Goal: Transaction & Acquisition: Purchase product/service

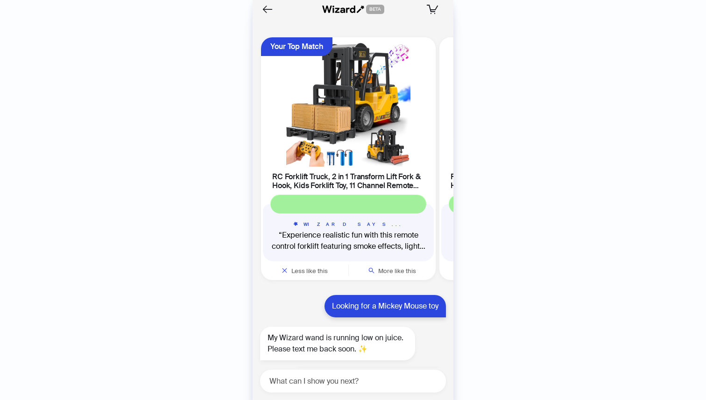
scroll to position [0, 533]
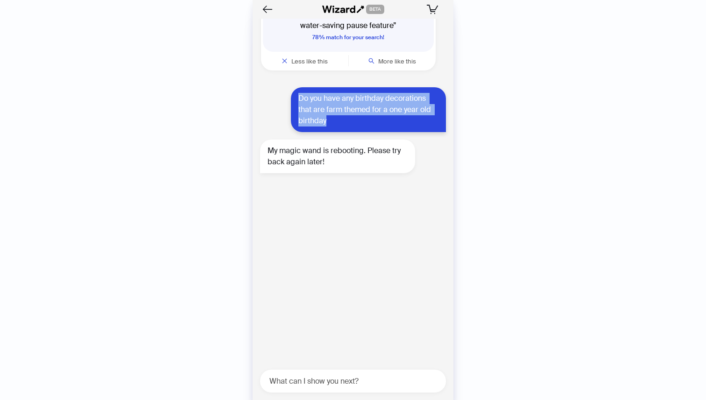
drag, startPoint x: 331, startPoint y: 56, endPoint x: 293, endPoint y: 33, distance: 44.0
click at [293, 87] on div "Do you have any birthday decorations that are farm themed for a one year old bi…" at bounding box center [368, 109] width 155 height 45
copy div "Do you have any birthday decorations that are farm themed for a one year old bi…"
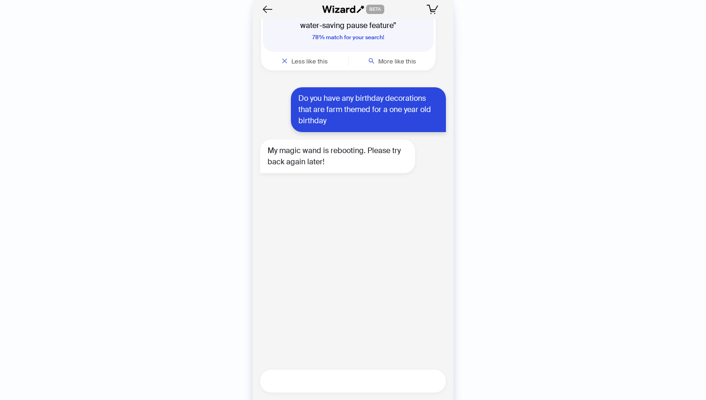
click at [333, 383] on textarea at bounding box center [357, 381] width 178 height 12
paste textarea "**********"
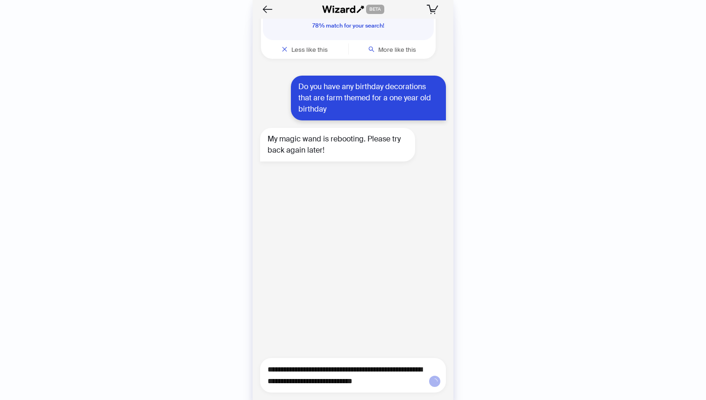
type textarea "**********"
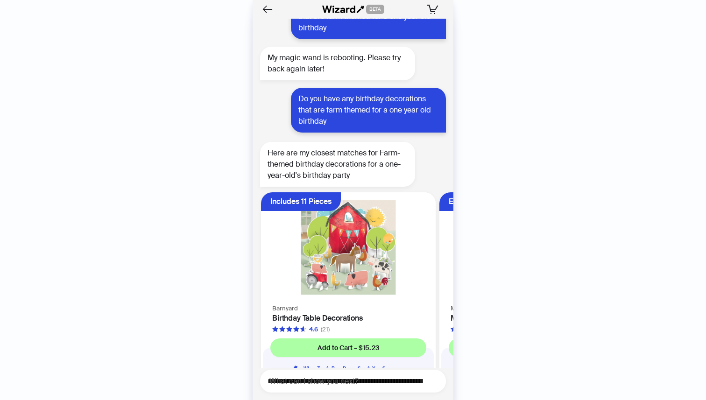
scroll to position [6552, 0]
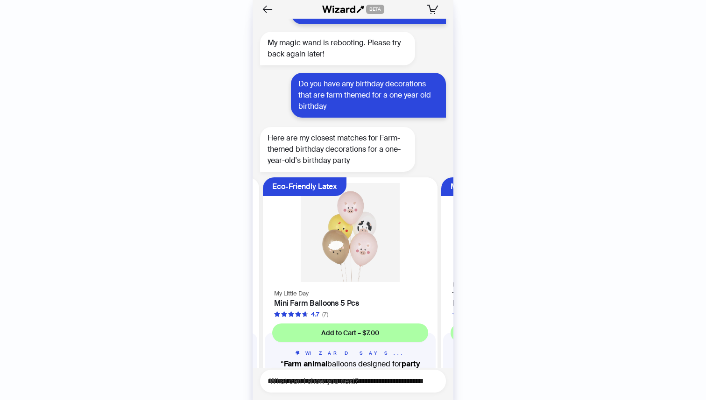
scroll to position [0, 176]
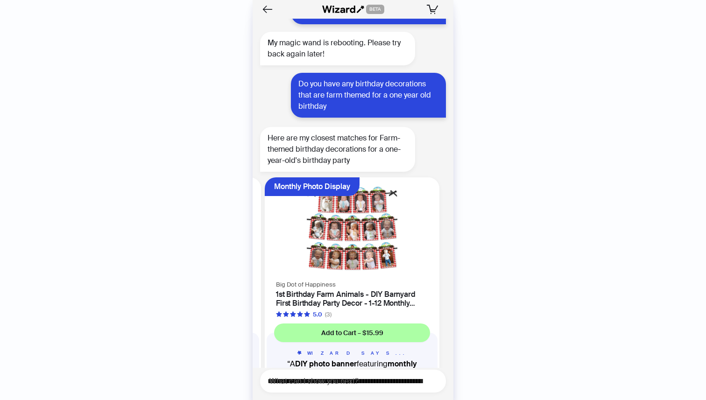
scroll to position [0, 354]
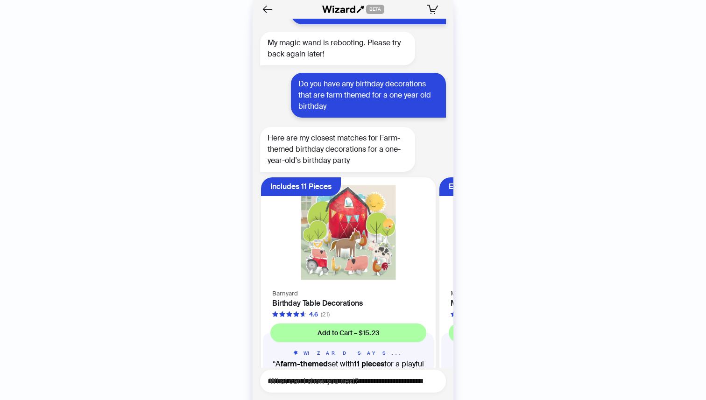
click at [359, 187] on img at bounding box center [348, 232] width 163 height 99
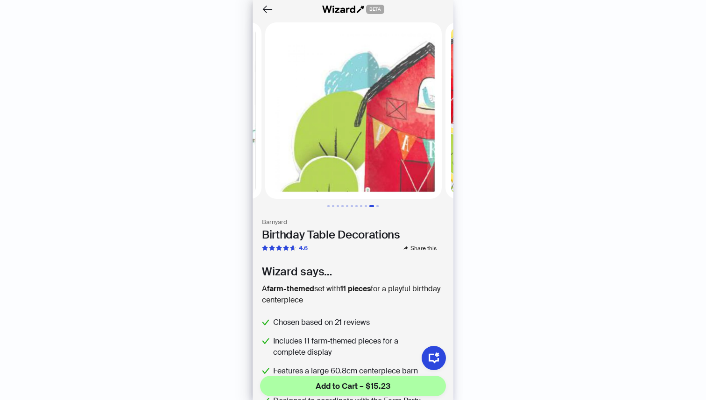
scroll to position [0, 1622]
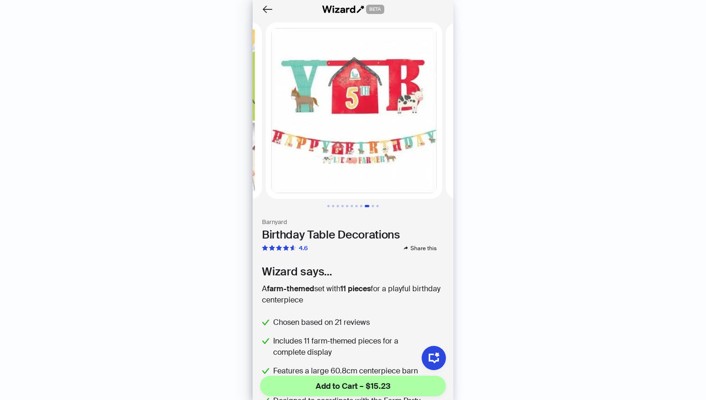
scroll to position [0, 1442]
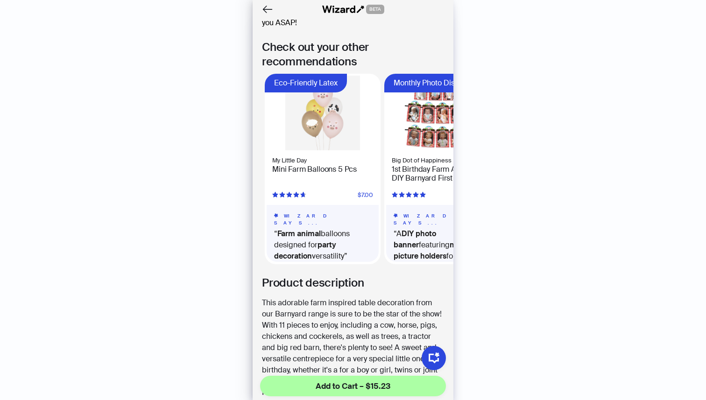
scroll to position [488, 0]
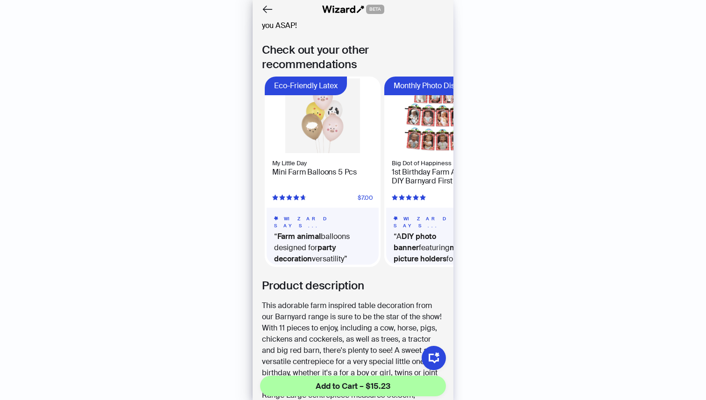
click at [313, 117] on img at bounding box center [323, 115] width 112 height 75
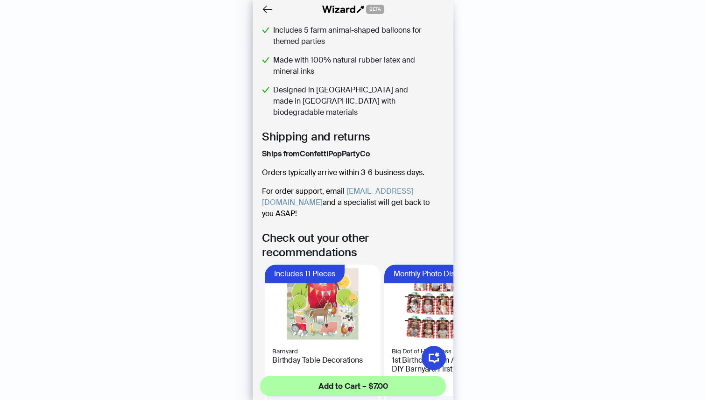
scroll to position [369, 0]
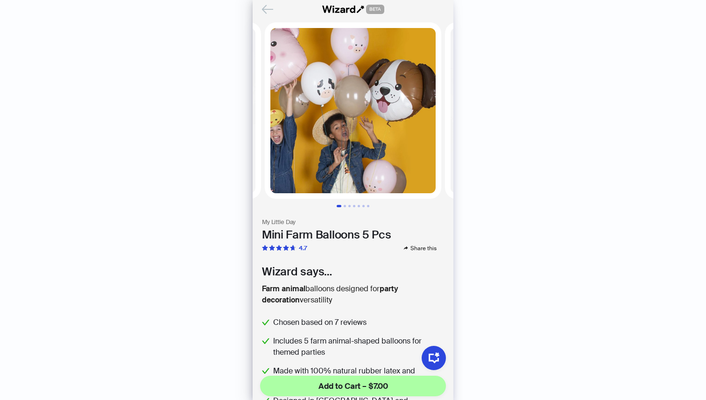
click at [265, 7] on icon "Back" at bounding box center [267, 9] width 10 height 8
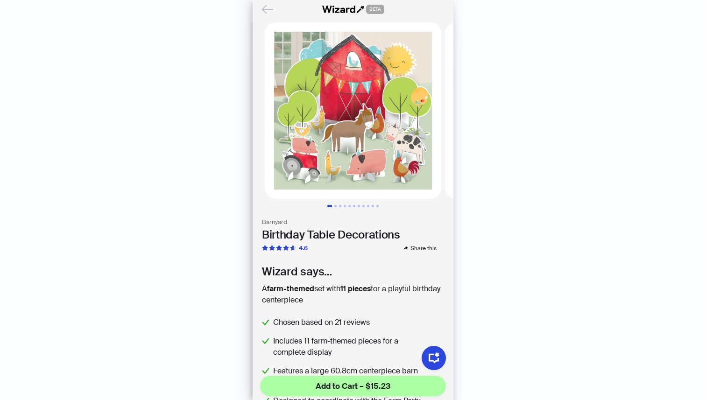
click at [268, 9] on icon "Back" at bounding box center [267, 9] width 10 height 8
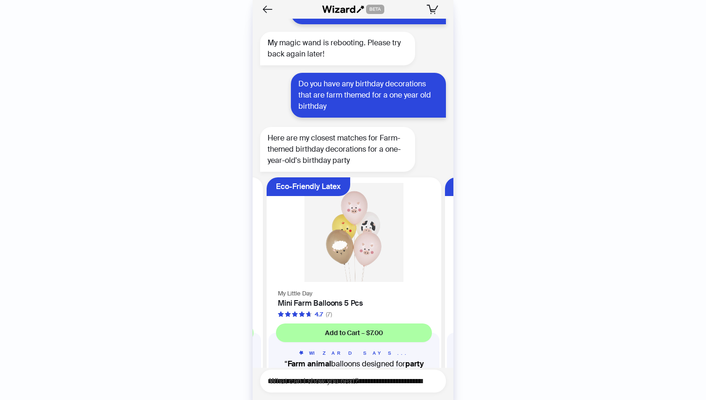
scroll to position [0, 176]
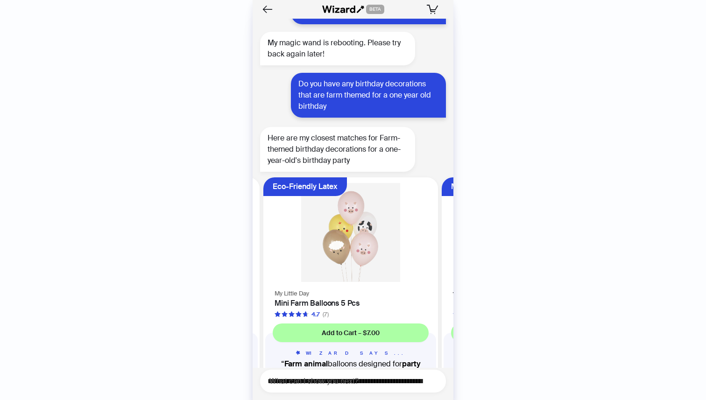
click at [369, 183] on img at bounding box center [350, 232] width 163 height 99
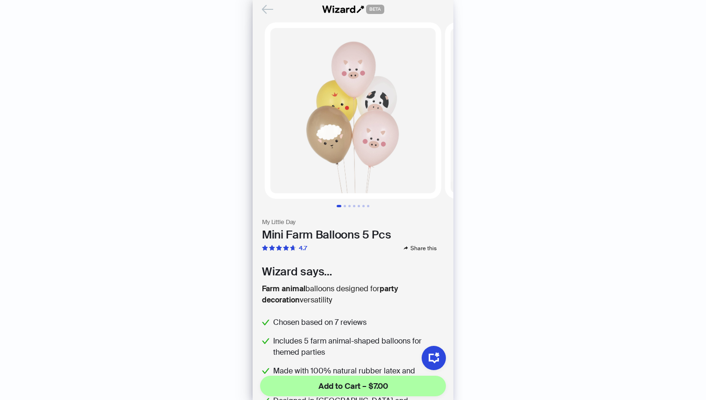
click at [269, 11] on icon "Back" at bounding box center [268, 9] width 16 height 16
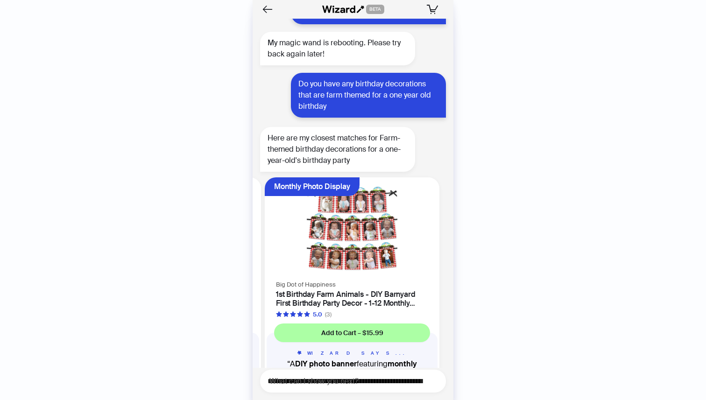
scroll to position [0, 354]
click at [373, 183] on img at bounding box center [350, 228] width 163 height 90
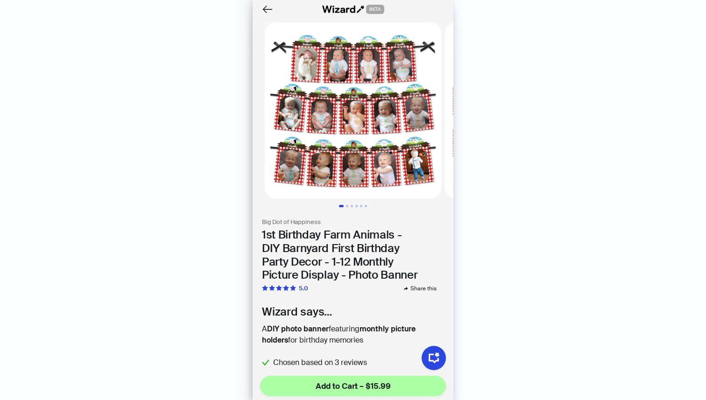
click at [373, 170] on img at bounding box center [353, 110] width 177 height 177
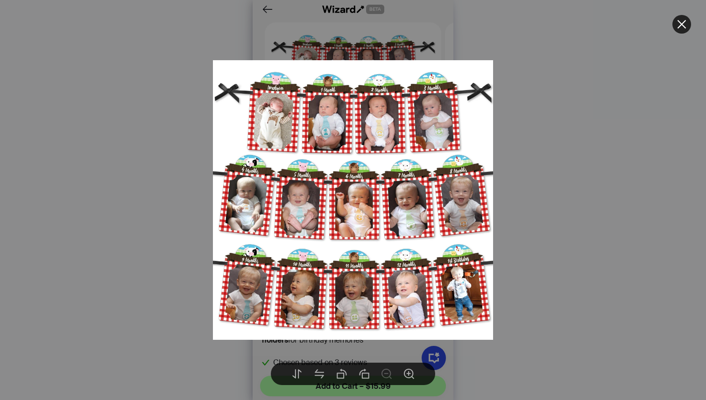
click at [681, 22] on icon "close" at bounding box center [681, 24] width 11 height 11
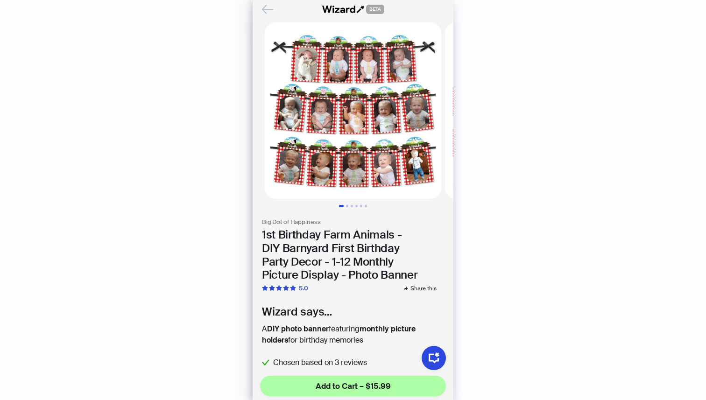
click at [264, 5] on icon "Back" at bounding box center [268, 9] width 16 height 16
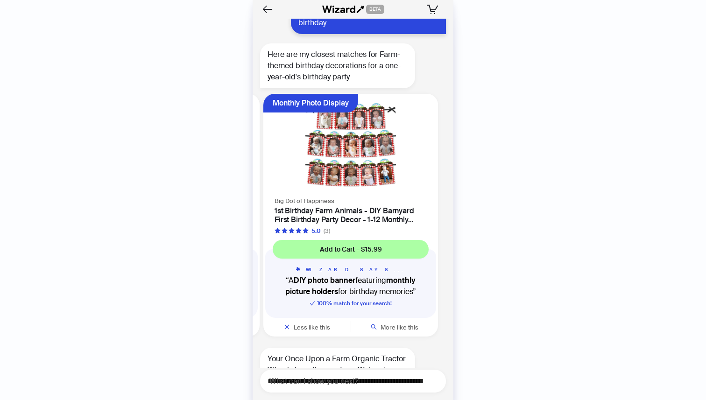
scroll to position [6644, 0]
